Goal: Transaction & Acquisition: Purchase product/service

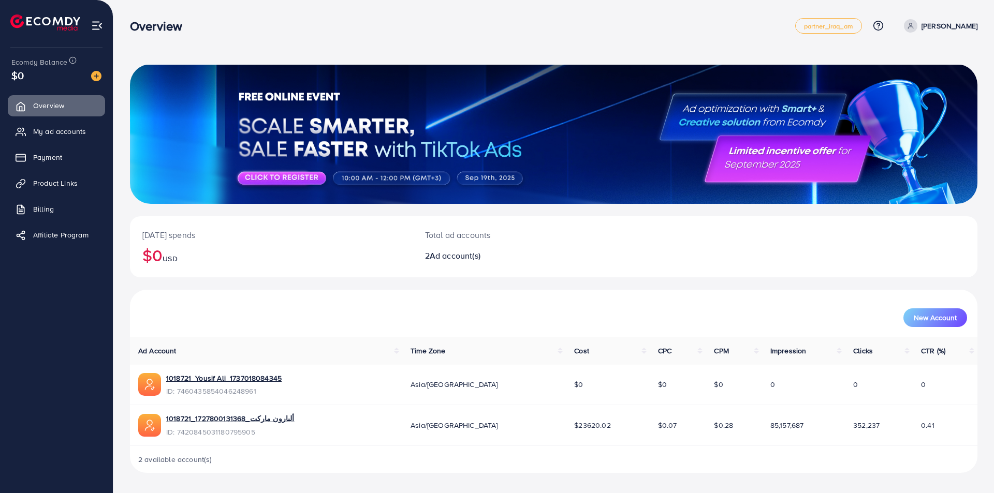
click at [90, 76] on div at bounding box center [92, 75] width 19 height 12
click at [95, 75] on img at bounding box center [96, 76] width 10 height 10
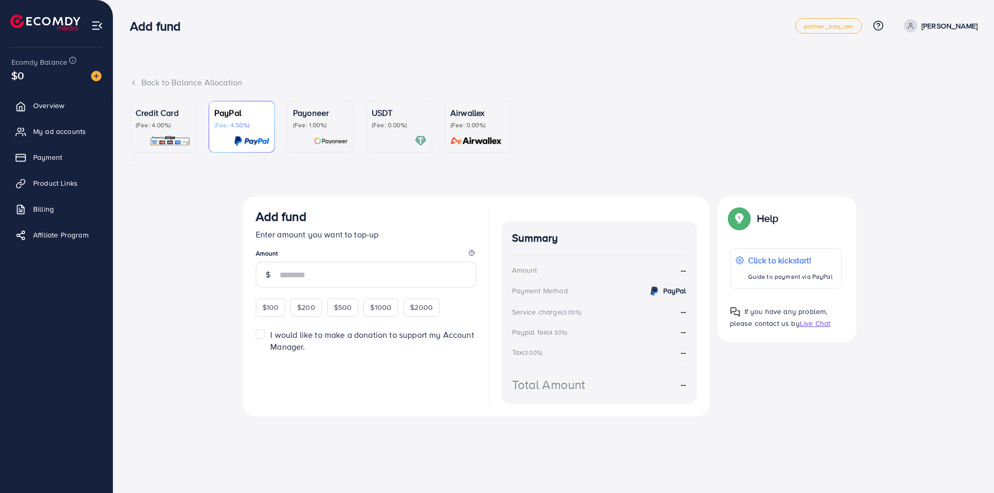
click at [184, 121] on p "(Fee: 4.00%)" at bounding box center [163, 125] width 55 height 8
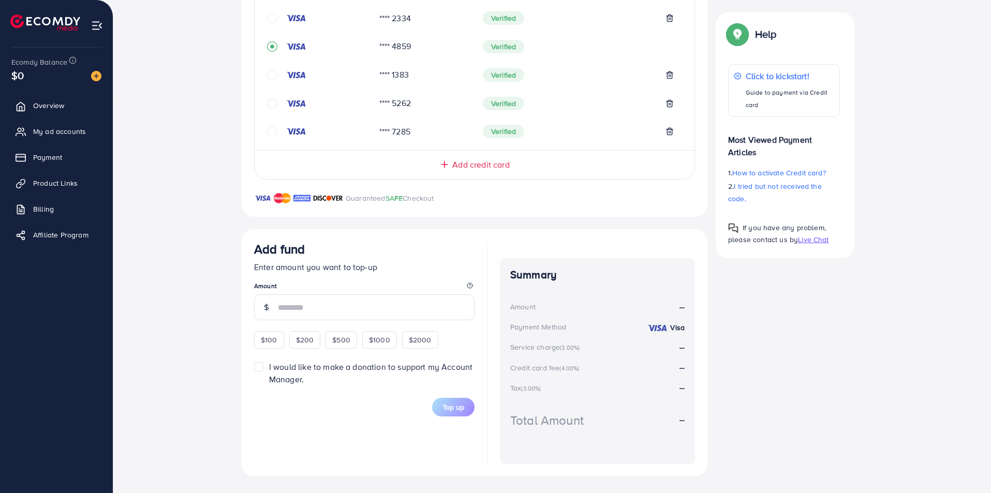
scroll to position [137, 0]
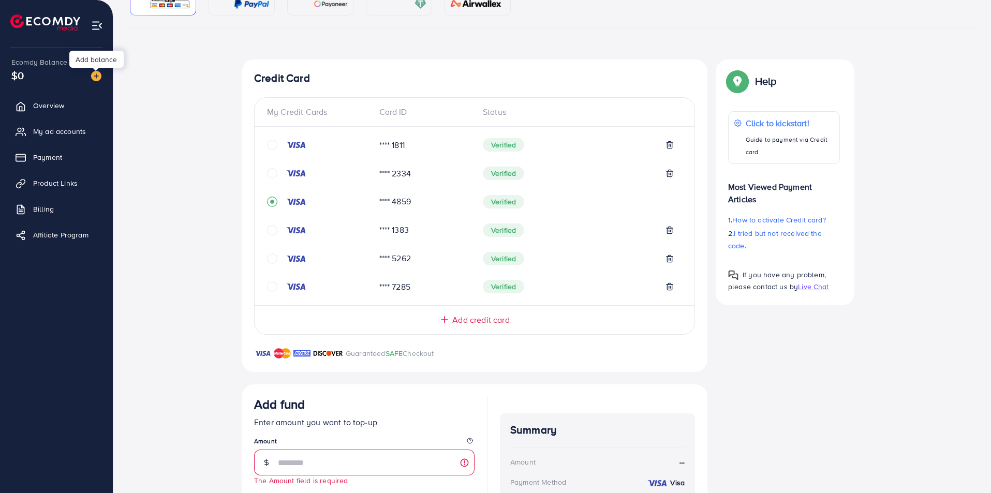
click at [97, 75] on img at bounding box center [96, 76] width 10 height 10
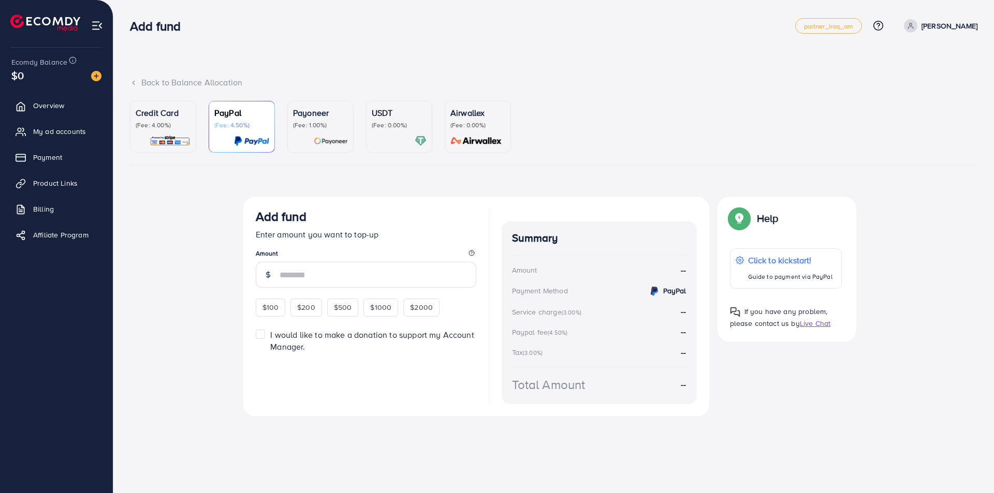
click at [176, 119] on p "Credit Card" at bounding box center [163, 113] width 55 height 12
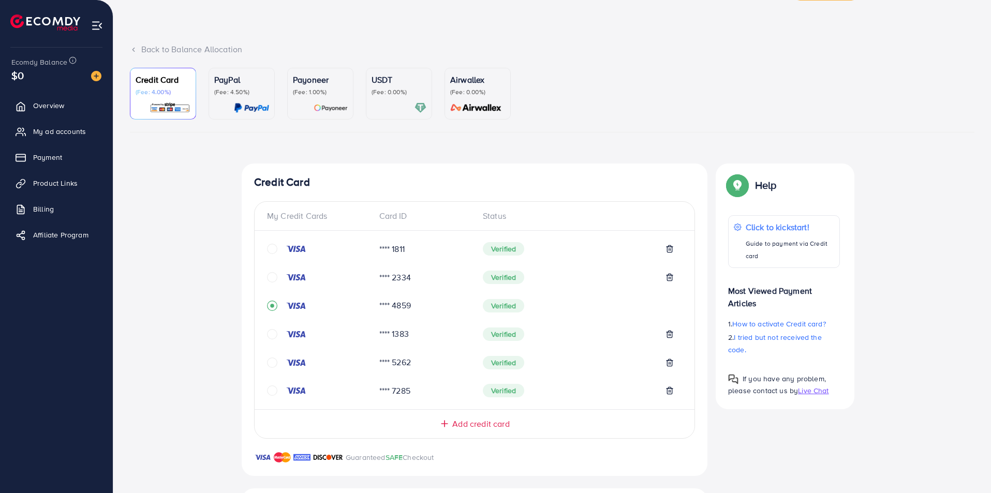
scroll to position [52, 0]
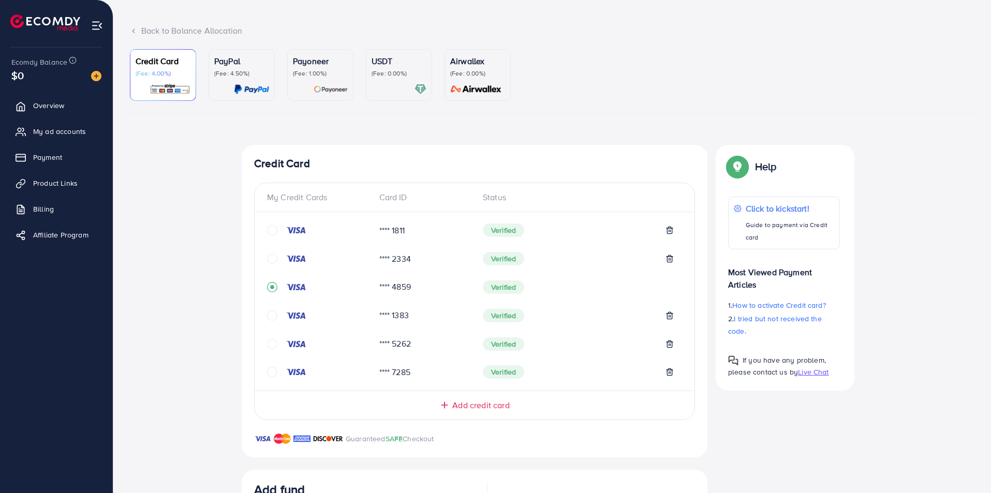
click at [273, 263] on icon "circle" at bounding box center [272, 259] width 10 height 10
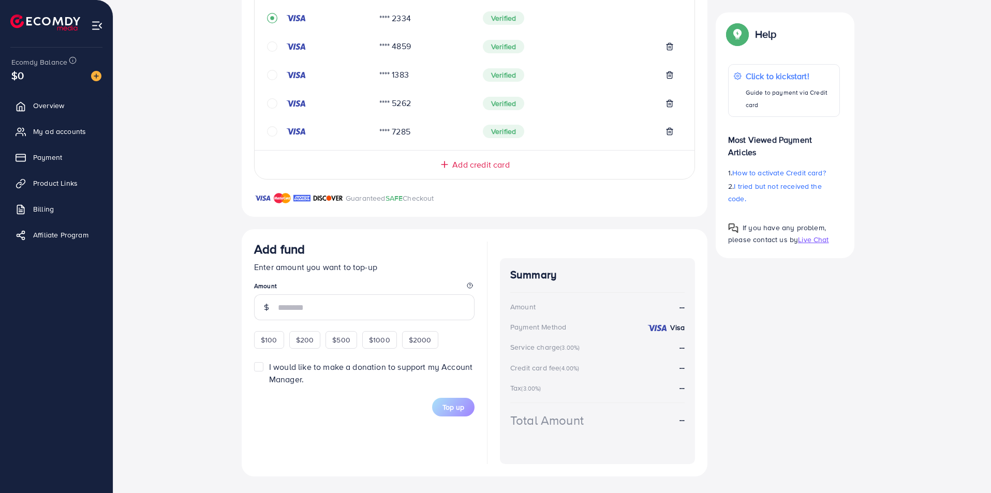
click at [329, 317] on input "number" at bounding box center [376, 307] width 197 height 26
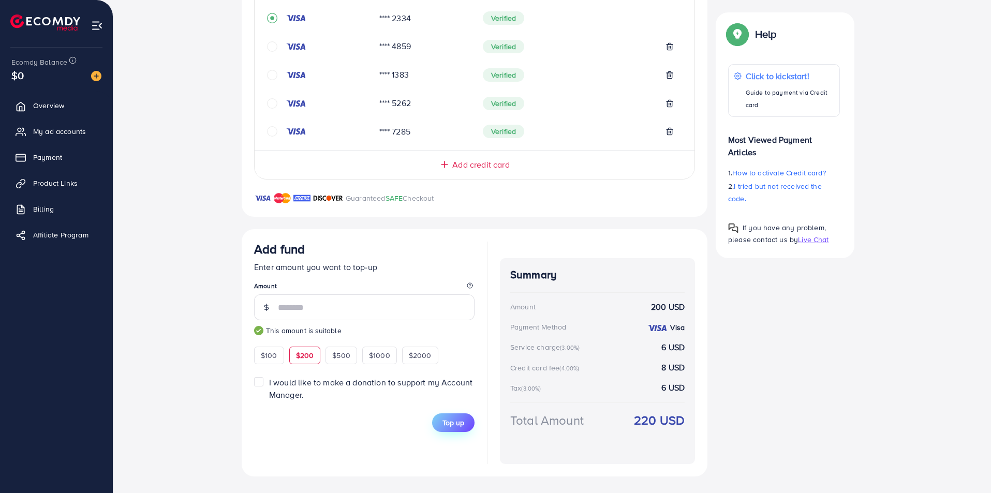
click at [449, 422] on span "Top up" at bounding box center [453, 423] width 22 height 10
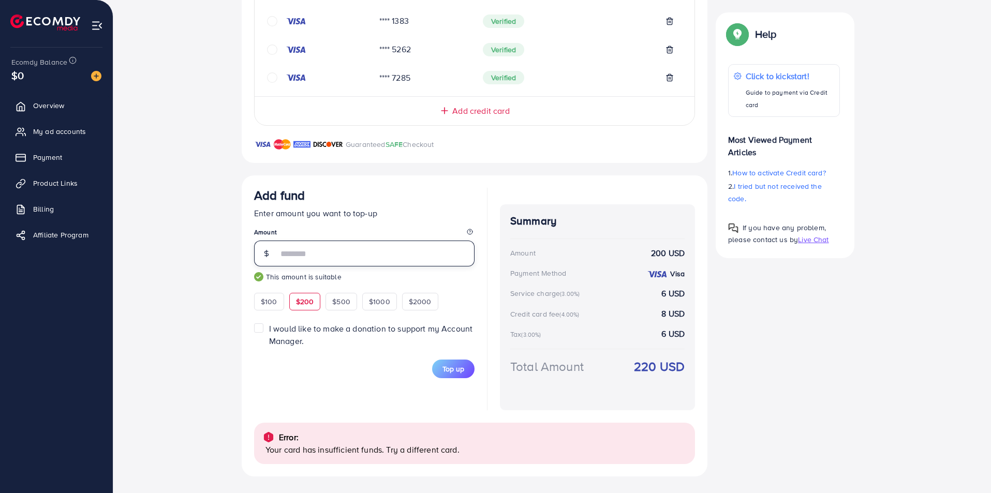
click at [309, 255] on input "***" at bounding box center [376, 254] width 197 height 26
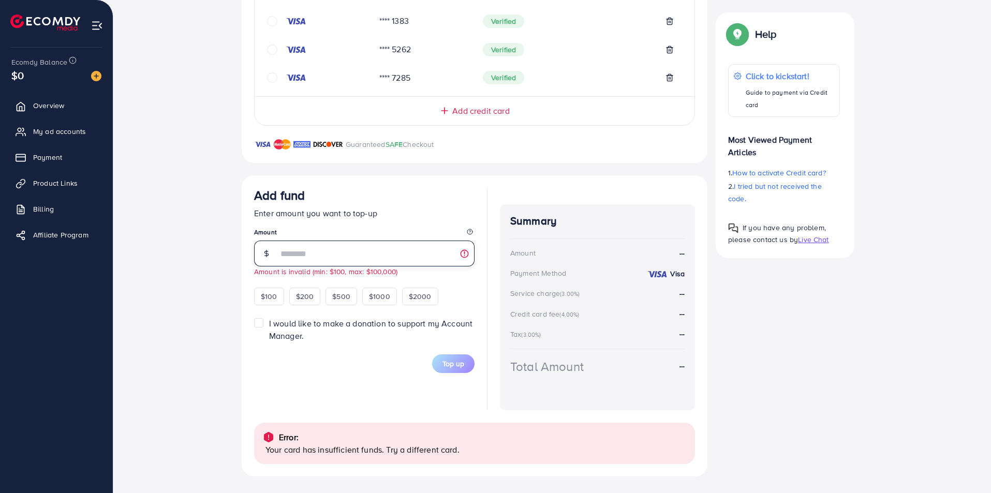
type input "*"
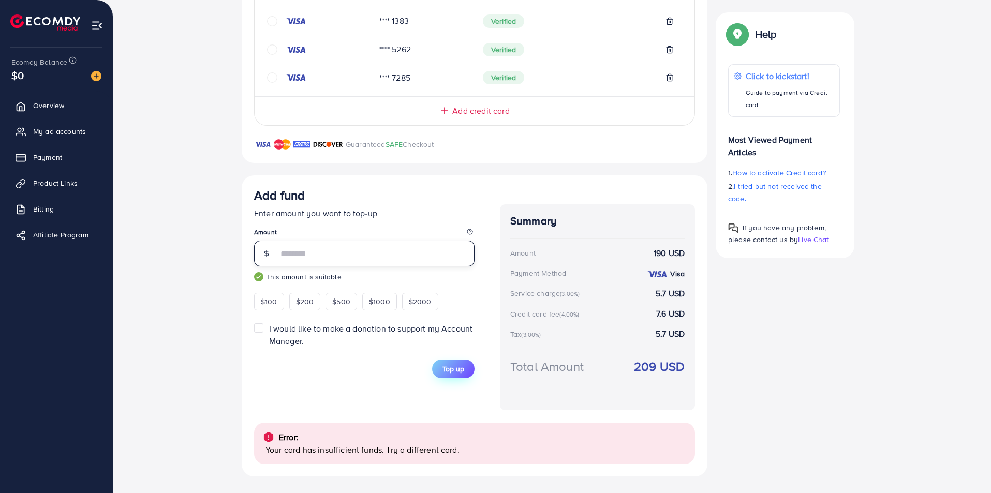
type input "***"
click at [463, 369] on span "Top up" at bounding box center [453, 369] width 22 height 10
